Goal: Task Accomplishment & Management: Manage account settings

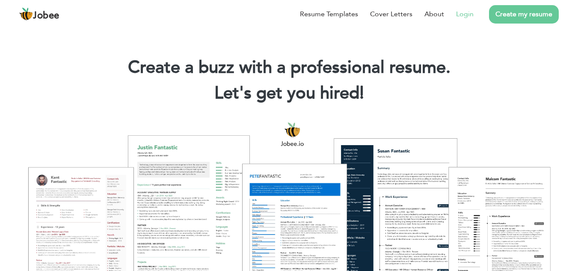
click at [462, 13] on link "Login" at bounding box center [465, 14] width 18 height 10
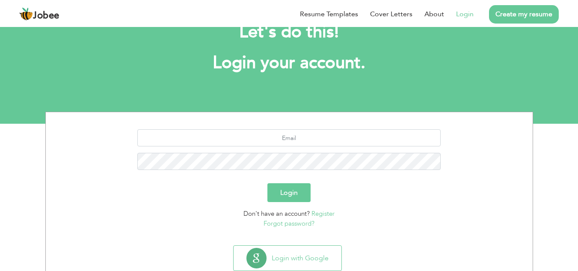
scroll to position [54, 0]
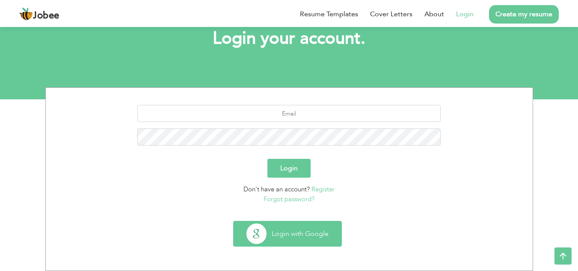
click at [263, 226] on button "Login with Google" at bounding box center [288, 233] width 108 height 25
